Goal: Navigation & Orientation: Find specific page/section

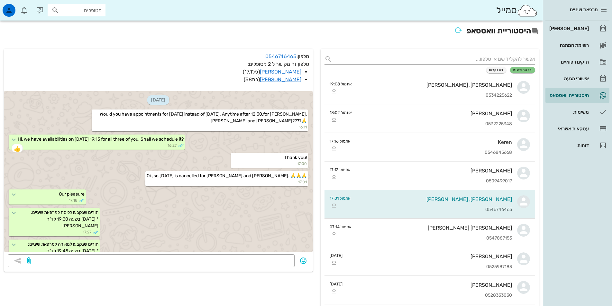
scroll to position [19, 0]
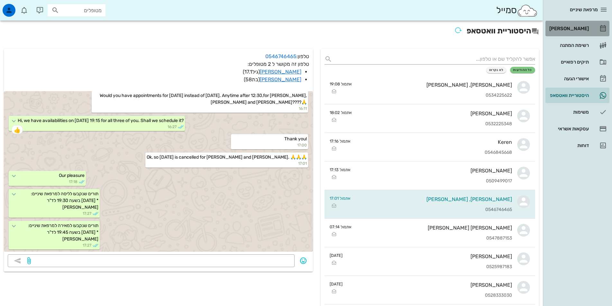
click at [567, 28] on div "[PERSON_NAME]" at bounding box center [568, 28] width 41 height 5
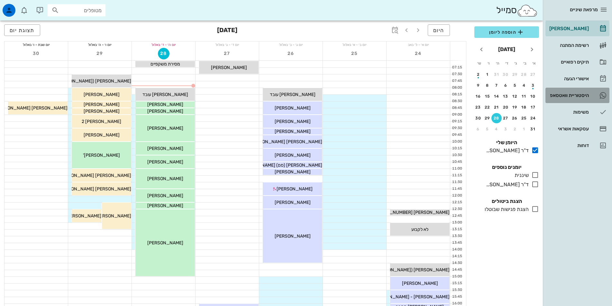
click at [577, 96] on div "היסטוריית וואטסאפ" at bounding box center [568, 95] width 41 height 5
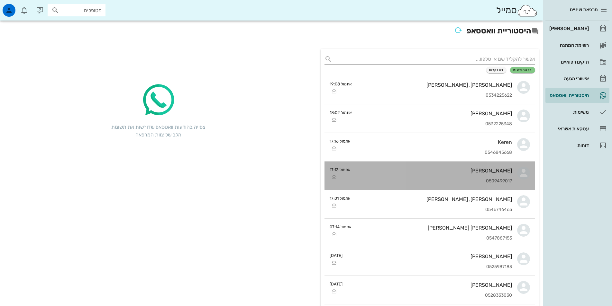
click at [395, 176] on div "עדן אדגה 0509499017" at bounding box center [434, 176] width 156 height 28
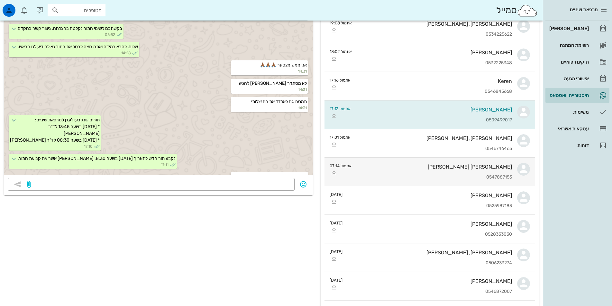
scroll to position [64, 0]
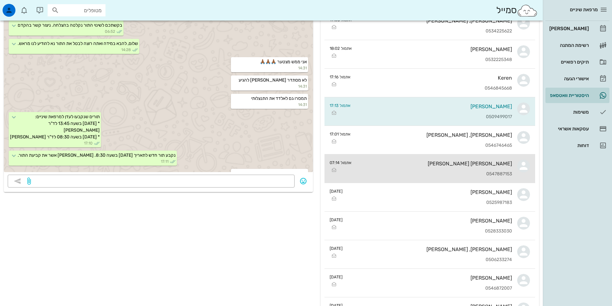
click at [442, 163] on div "אילן ברמן" at bounding box center [434, 164] width 155 height 6
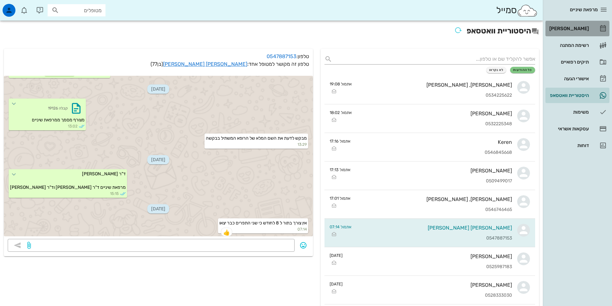
click at [579, 26] on div "[PERSON_NAME]" at bounding box center [568, 28] width 41 height 10
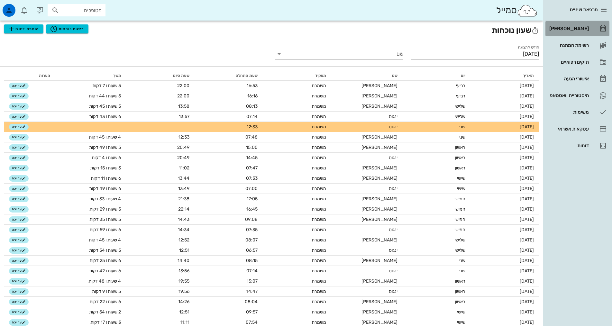
click at [573, 27] on div "[PERSON_NAME]" at bounding box center [568, 28] width 41 height 5
